Goal: Obtain resource: Download file/media

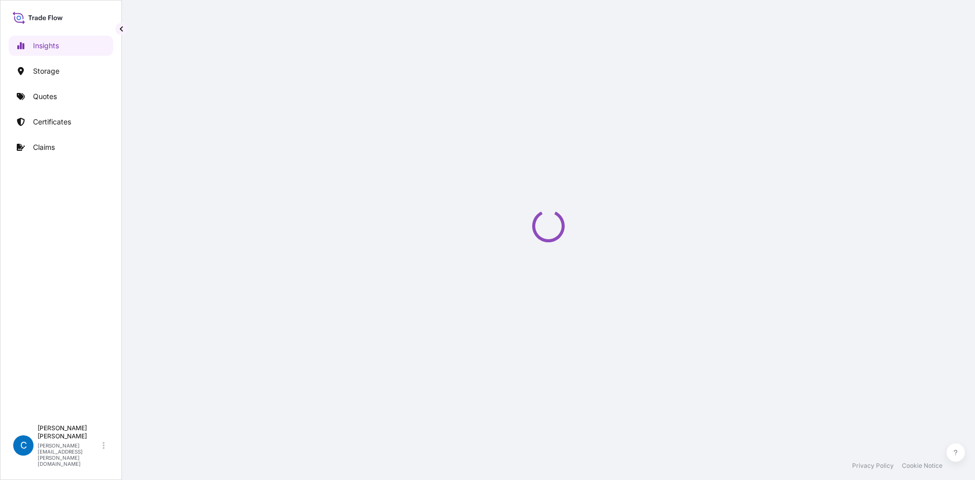
select select "2025"
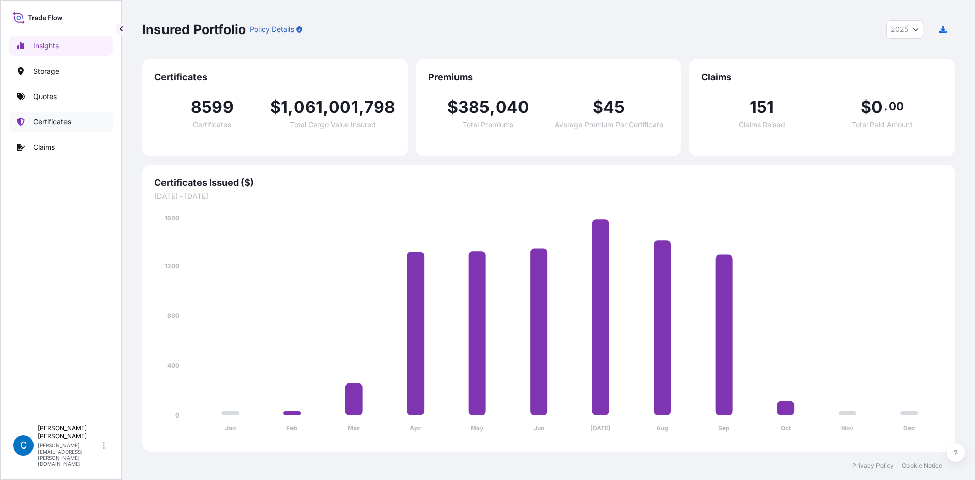
click at [45, 122] on p "Certificates" at bounding box center [52, 122] width 38 height 10
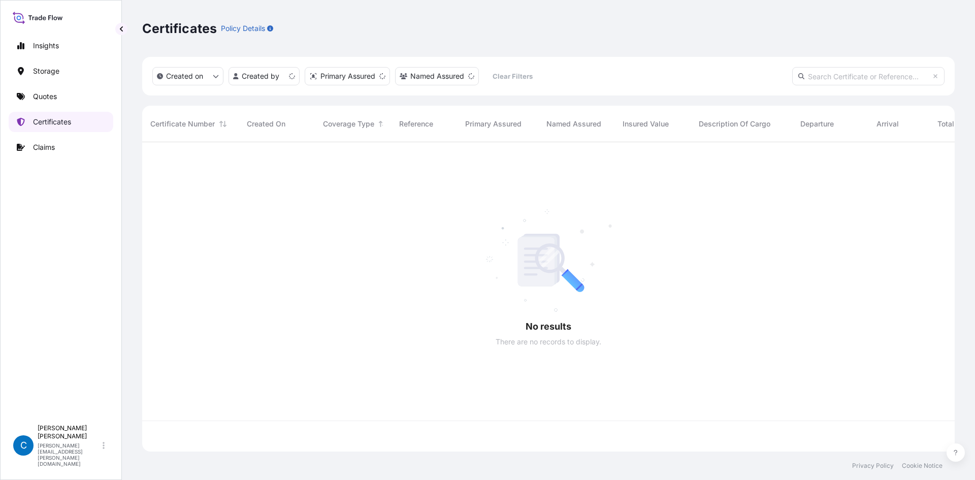
scroll to position [307, 805]
click at [842, 74] on input "text" at bounding box center [868, 76] width 152 height 18
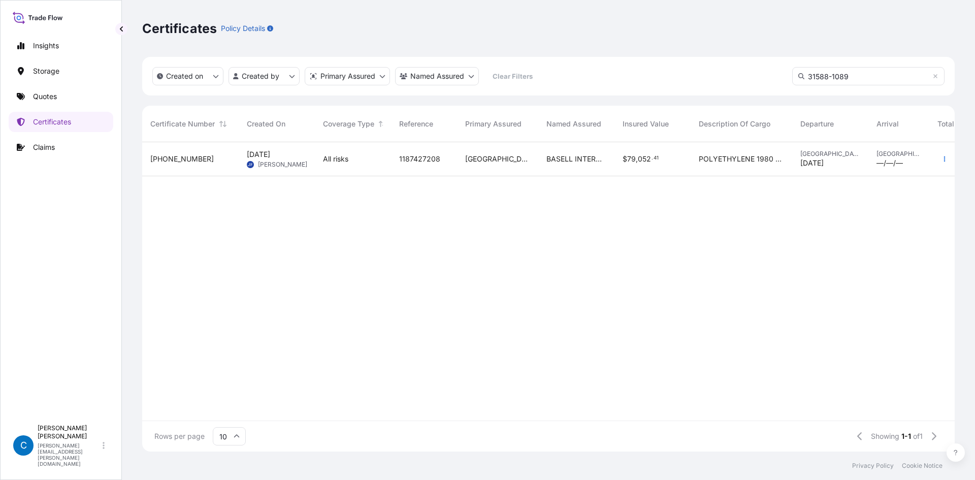
type input "31588-1089"
click at [191, 158] on span "[PHONE_NUMBER]" at bounding box center [181, 159] width 63 height 10
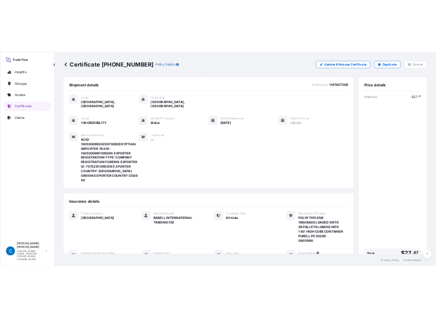
scroll to position [186, 0]
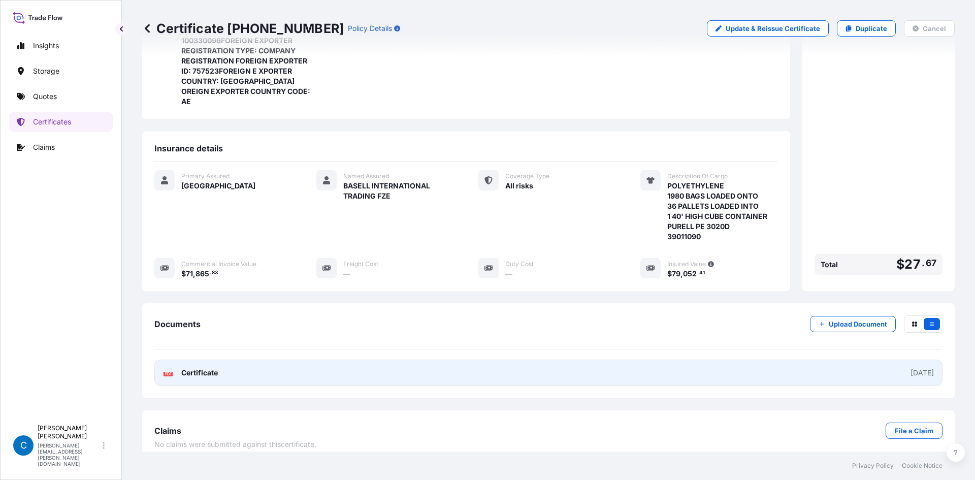
click at [873, 363] on link "PDF Certificate [DATE]" at bounding box center [548, 373] width 788 height 26
